Goal: Find specific page/section: Find specific page/section

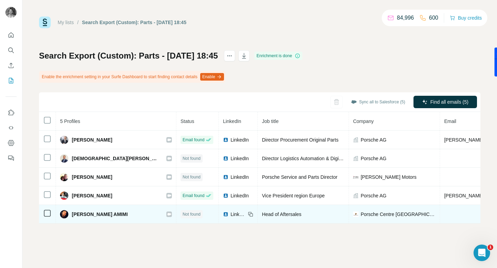
click at [167, 216] on icon at bounding box center [169, 215] width 4 height 6
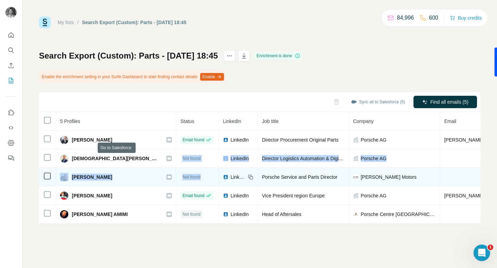
drag, startPoint x: 118, startPoint y: 158, endPoint x: 161, endPoint y: 180, distance: 48.9
click at [160, 181] on tbody "[PERSON_NAME] Email found LinkedIn Director Procurement Original Parts Porsche …" at bounding box center [422, 177] width 767 height 93
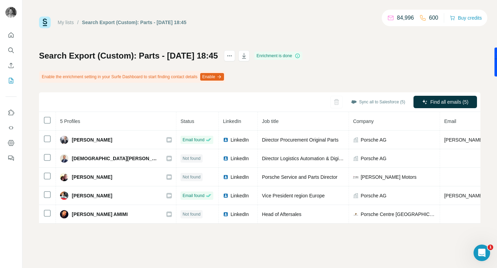
click at [301, 77] on div "Search Export (Custom): Parts - [DATE] 18:45 Enrichment is done Enable the enri…" at bounding box center [259, 136] width 441 height 173
click at [74, 22] on link "My lists" at bounding box center [66, 23] width 16 height 6
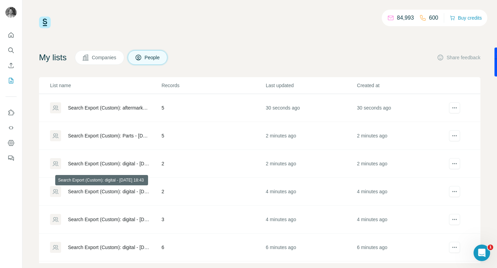
click at [113, 189] on div "Search Export (Custom): digital - [DATE] 18:43" at bounding box center [109, 191] width 82 height 7
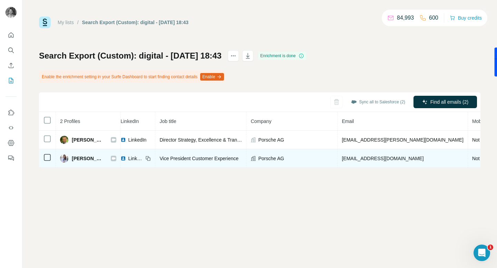
scroll to position [0, 48]
